Goal: Information Seeking & Learning: Learn about a topic

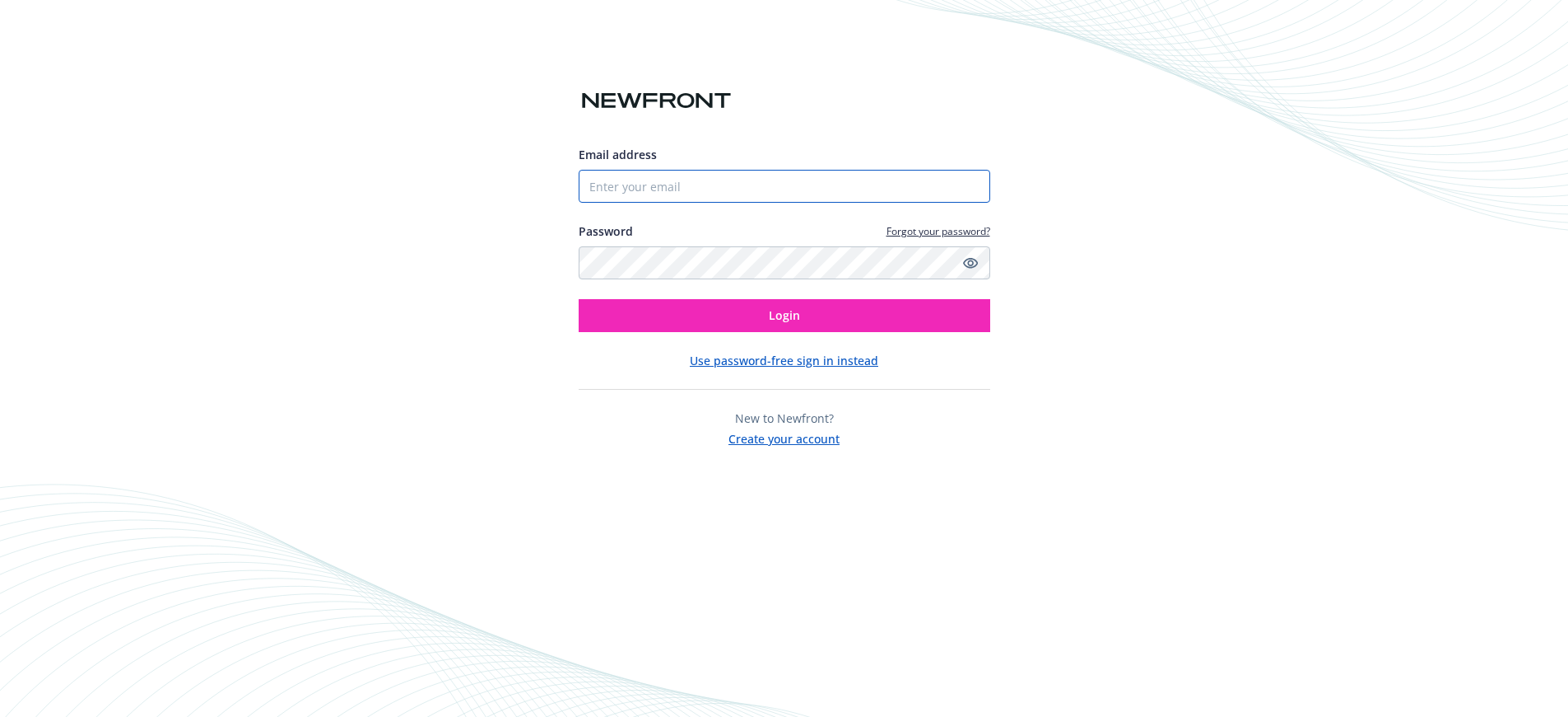
click at [703, 189] on input "Email address" at bounding box center [784, 186] width 411 height 33
type input "[PERSON_NAME][EMAIL_ADDRESS][PERSON_NAME][DOMAIN_NAME]"
click at [579, 299] on button "Login" at bounding box center [784, 315] width 411 height 33
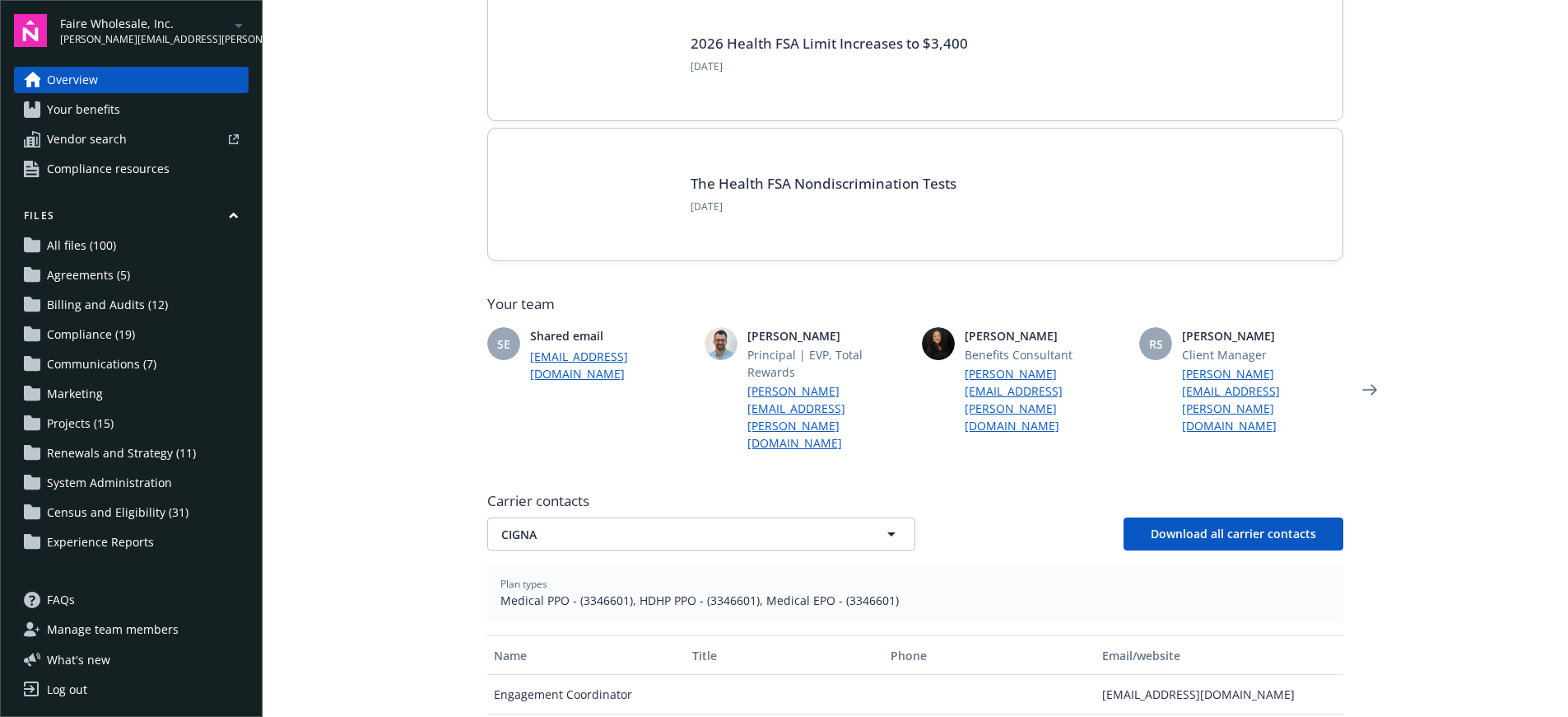
scroll to position [226, 0]
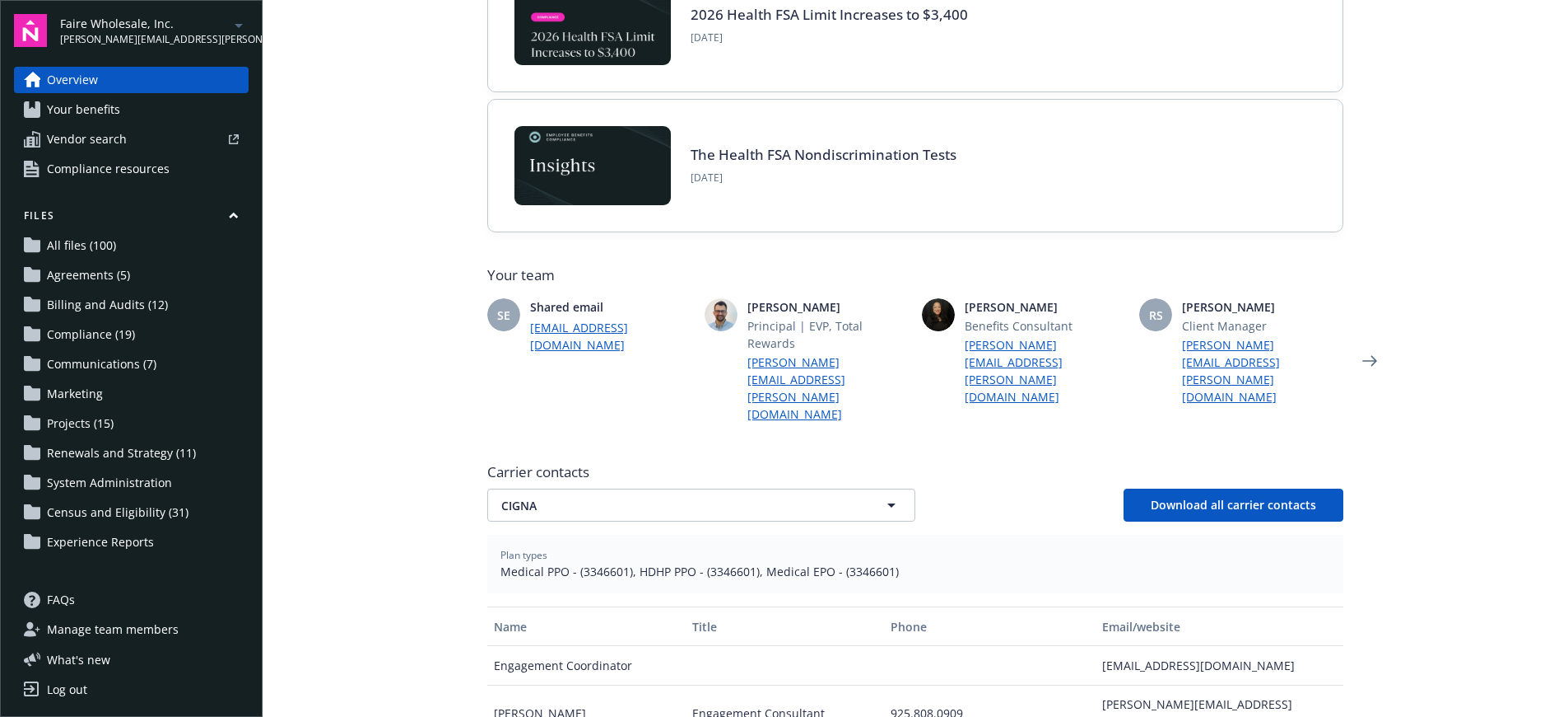
drag, startPoint x: 574, startPoint y: 535, endPoint x: 618, endPoint y: 536, distance: 44.0
click at [619, 562] on span "Medical PPO - (3346601), HDHP PPO - (3346601), Medical EPO - (3346601)" at bounding box center [915, 570] width 829 height 17
drag, startPoint x: 618, startPoint y: 536, endPoint x: 558, endPoint y: 534, distance: 60.0
click at [558, 562] on span "Medical PPO - (3346601), HDHP PPO - (3346601), Medical EPO - (3346601)" at bounding box center [915, 570] width 829 height 17
click at [580, 562] on span "Medical PPO - (3346601), HDHP PPO - (3346601), Medical EPO - (3346601)" at bounding box center [915, 570] width 829 height 17
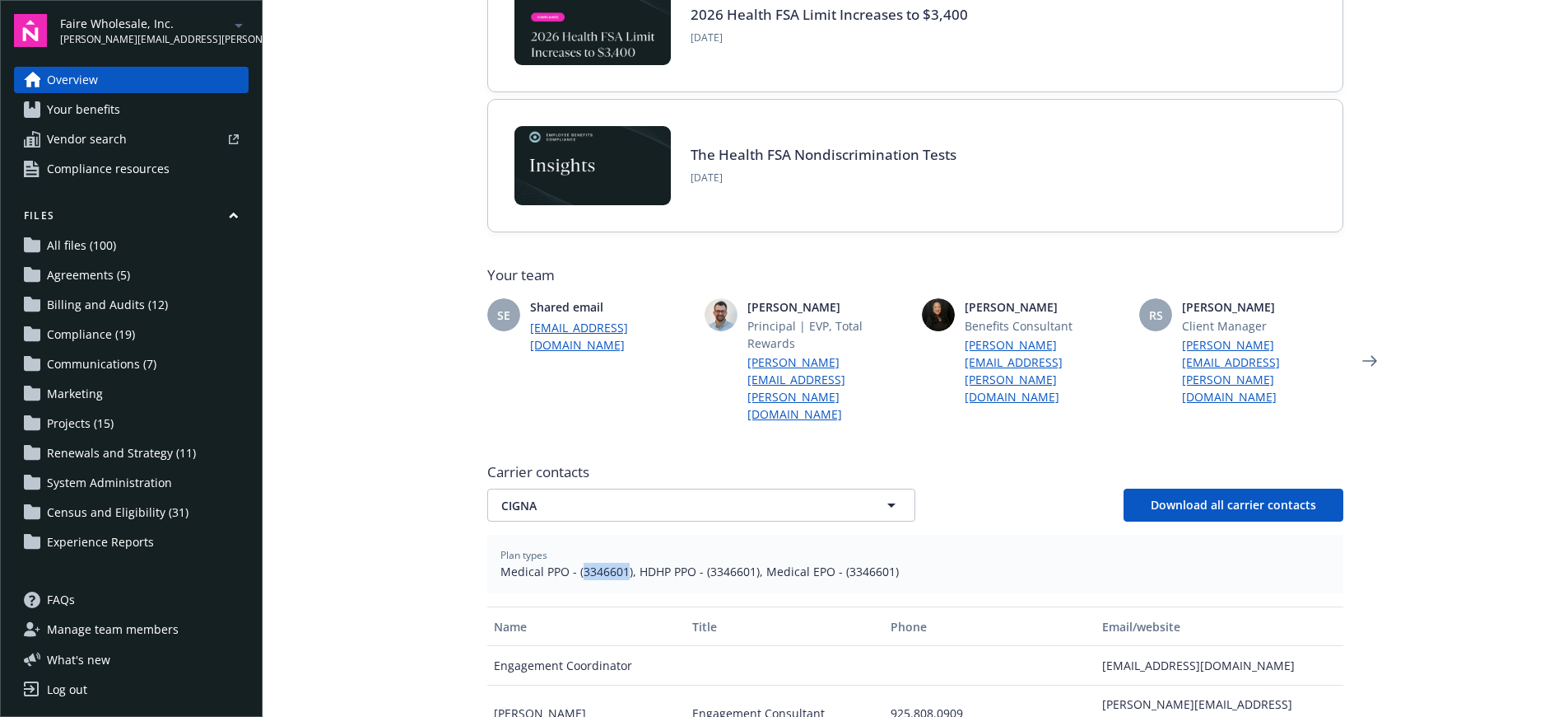
drag, startPoint x: 576, startPoint y: 538, endPoint x: 620, endPoint y: 538, distance: 44.0
click at [620, 562] on span "Medical PPO - (3346601), HDHP PPO - (3346601), Medical EPO - (3346601)" at bounding box center [915, 570] width 829 height 17
copy span "3346601"
click at [623, 496] on span "CIGNA" at bounding box center [672, 504] width 342 height 17
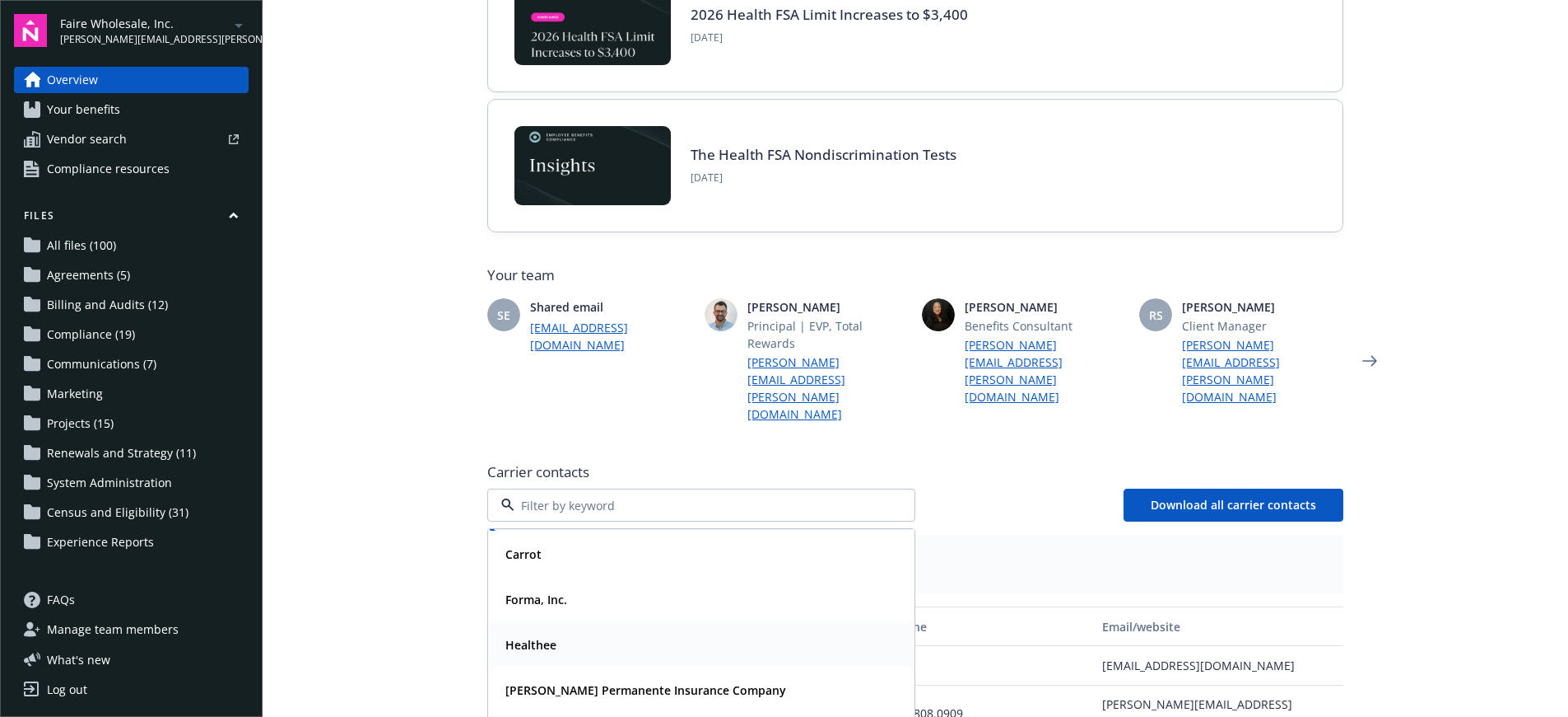
scroll to position [45, 0]
click at [567, 680] on strong "[PERSON_NAME] Permanente Insurance Company" at bounding box center [645, 688] width 280 height 16
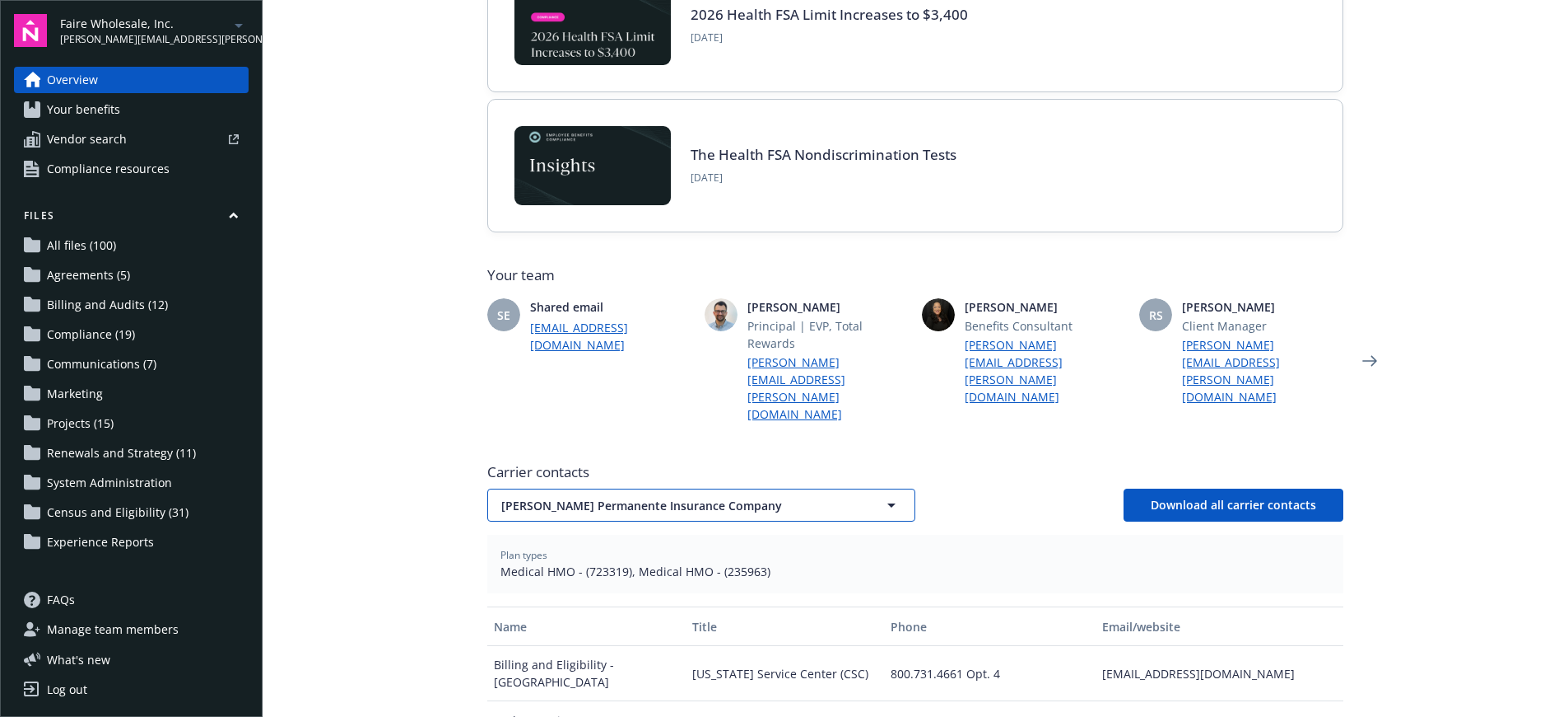
click at [716, 488] on button "[PERSON_NAME] Permanente Insurance Company" at bounding box center [701, 504] width 428 height 33
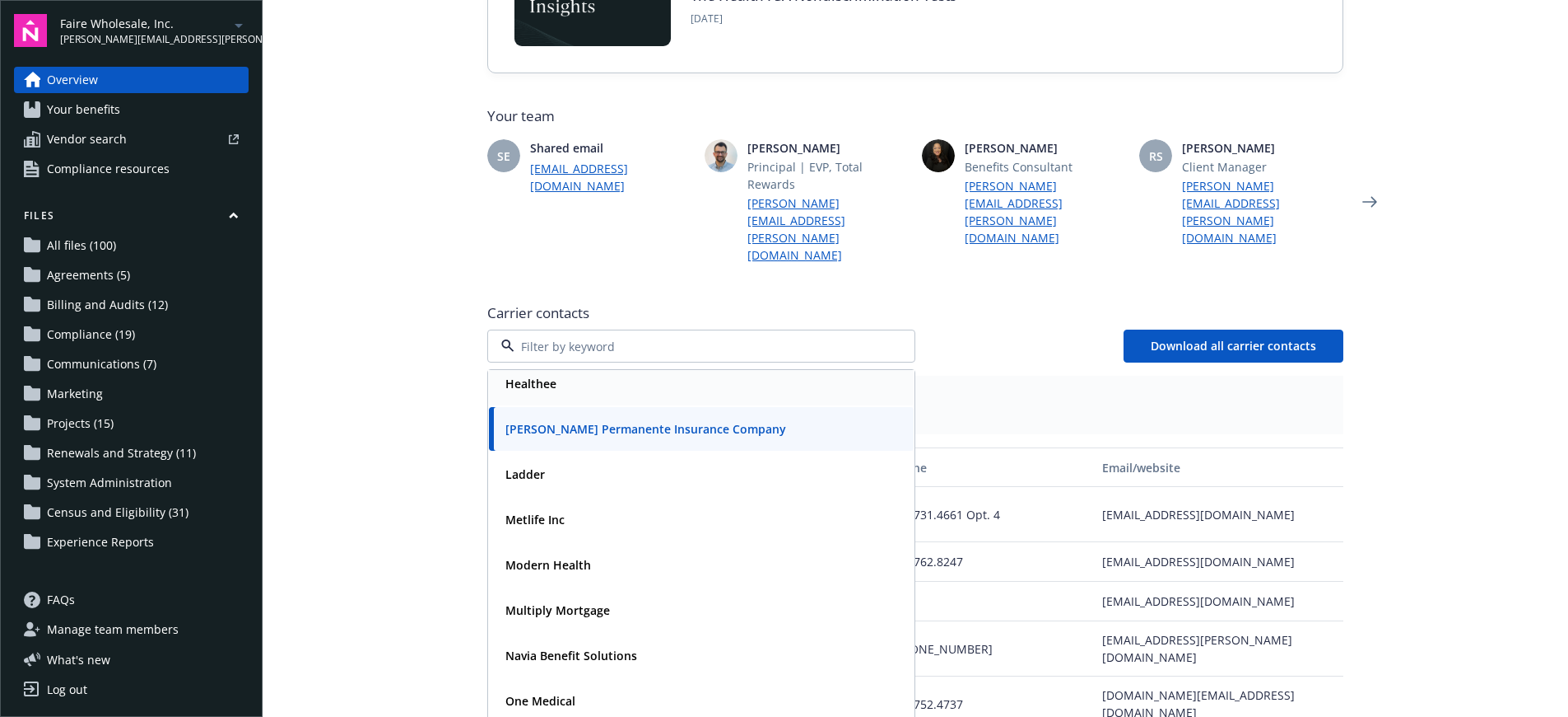
scroll to position [151, 0]
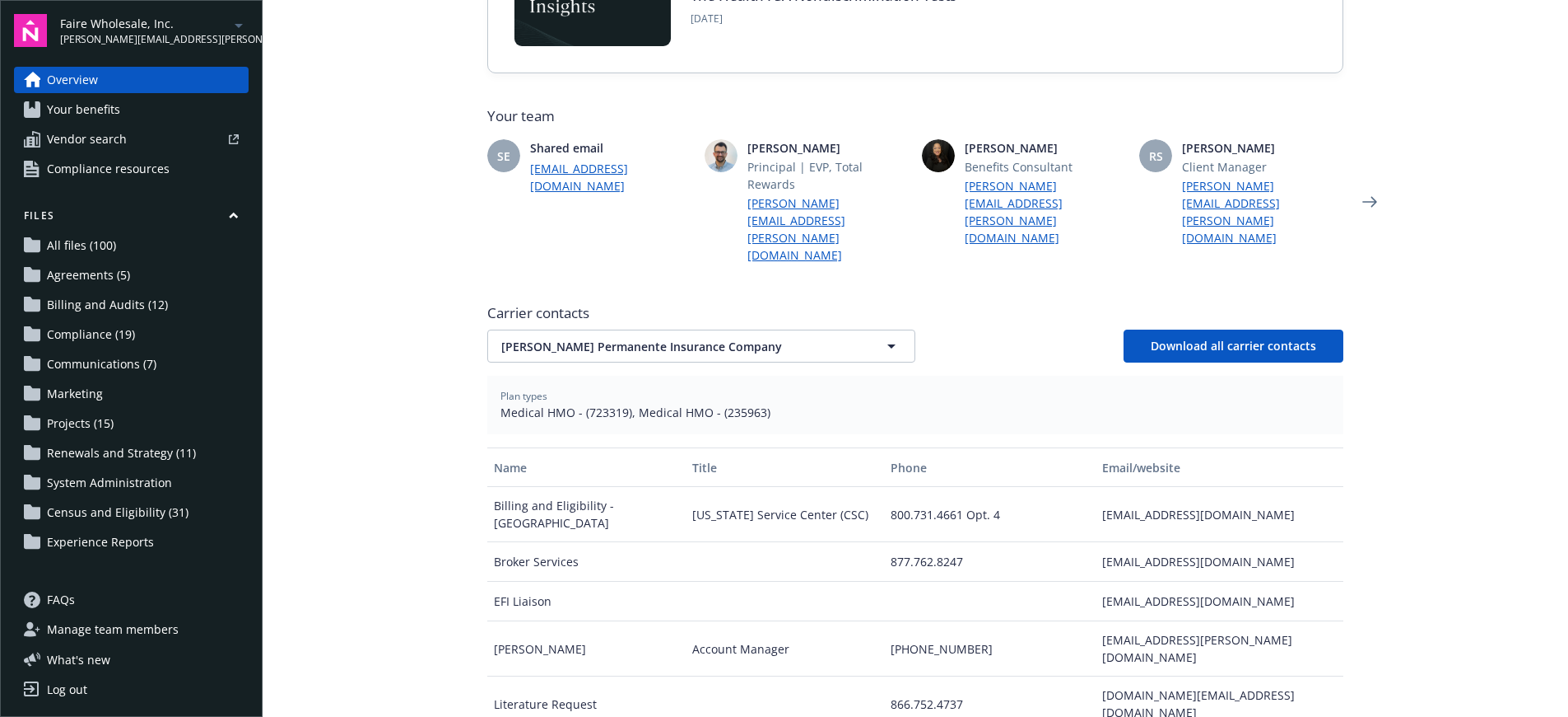
click at [100, 104] on span "Your benefits" at bounding box center [83, 110] width 73 height 26
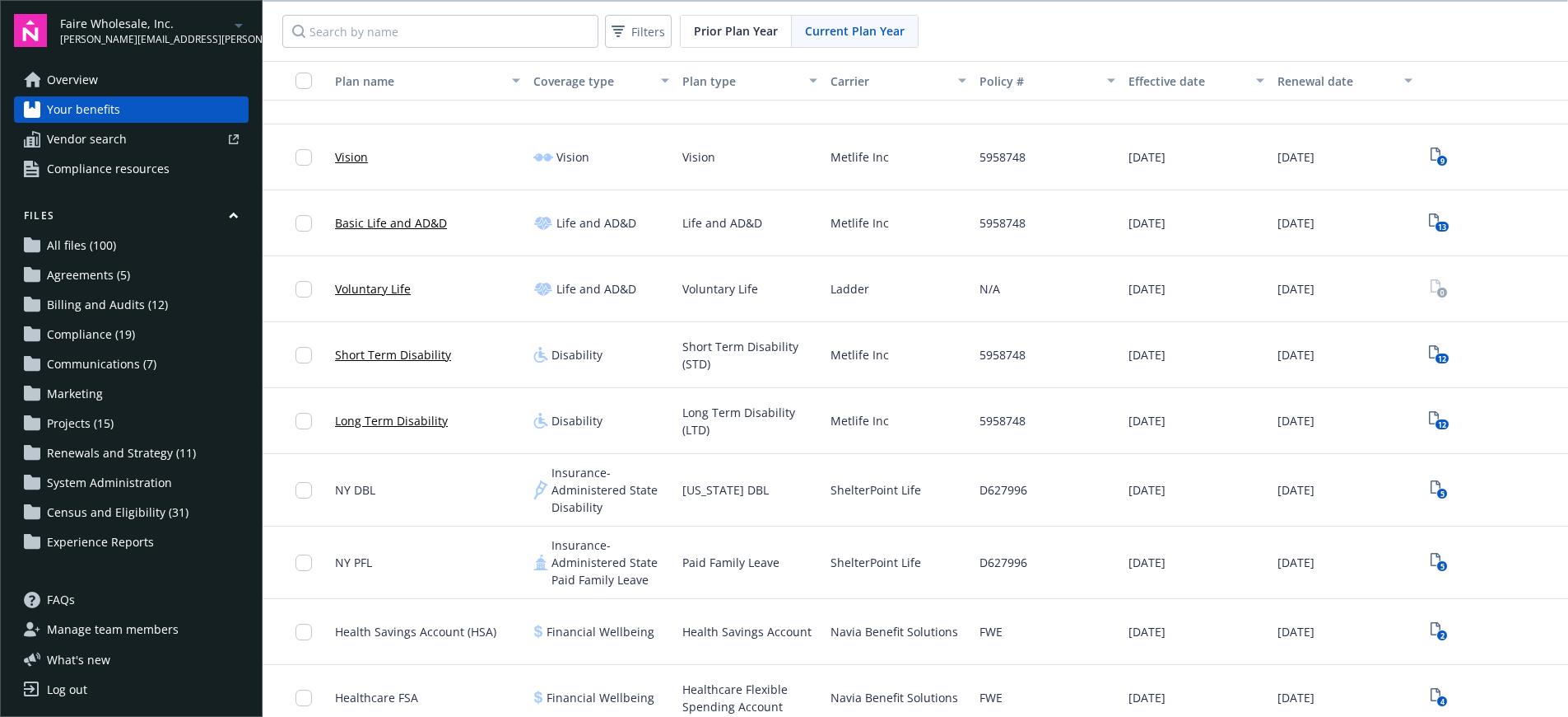
scroll to position [383, 0]
